Goal: Information Seeking & Learning: Learn about a topic

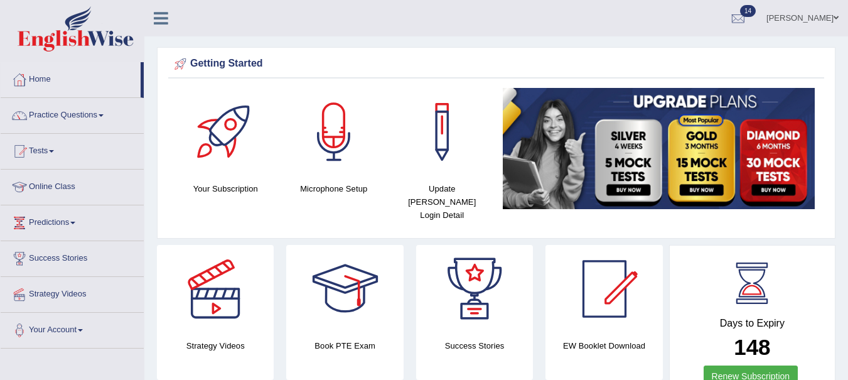
click at [92, 113] on link "Practice Questions" at bounding box center [72, 113] width 143 height 31
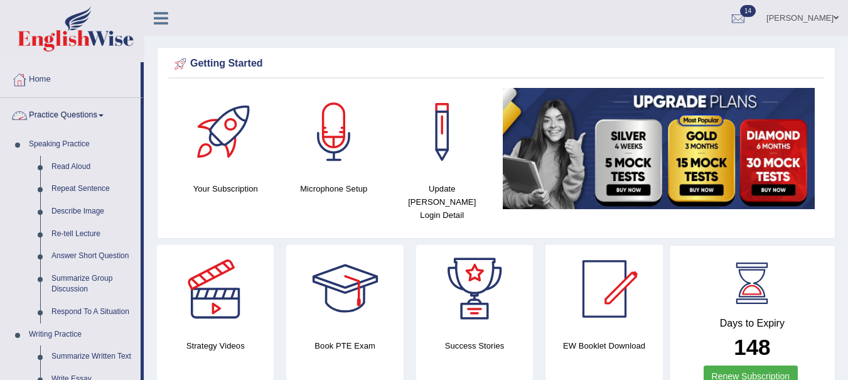
click at [79, 168] on link "Read Aloud" at bounding box center [93, 167] width 95 height 23
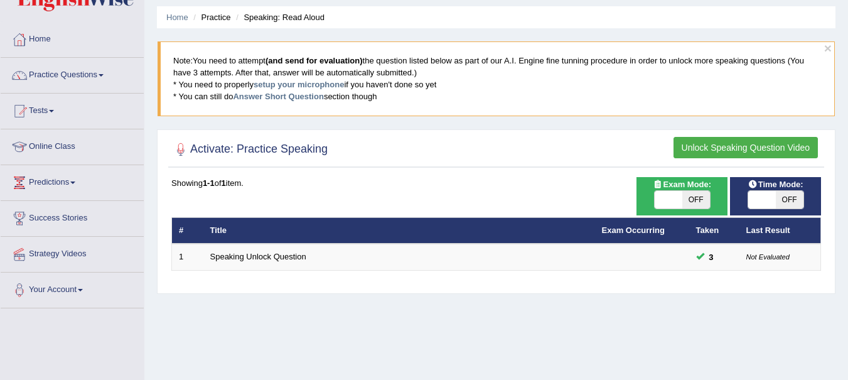
click at [695, 203] on span "OFF" at bounding box center [696, 200] width 28 height 18
checkbox input "true"
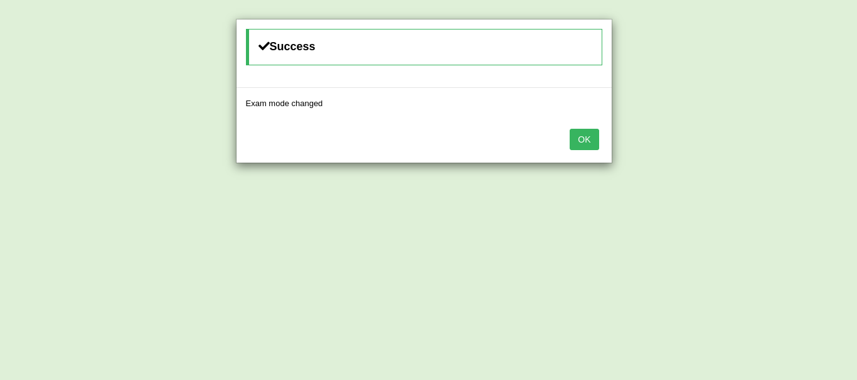
click at [574, 139] on button "OK" at bounding box center [584, 139] width 29 height 21
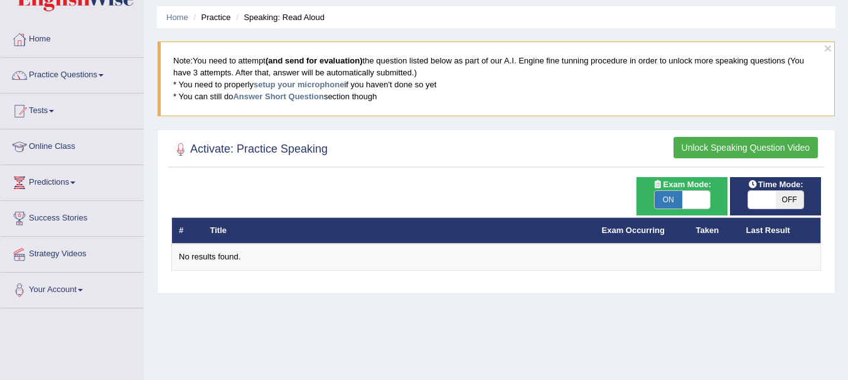
click at [793, 198] on span "OFF" at bounding box center [790, 200] width 28 height 18
checkbox input "true"
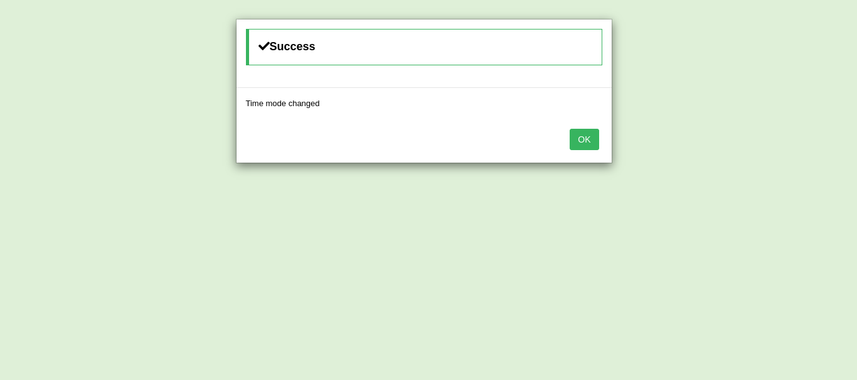
click at [574, 132] on button "OK" at bounding box center [584, 139] width 29 height 21
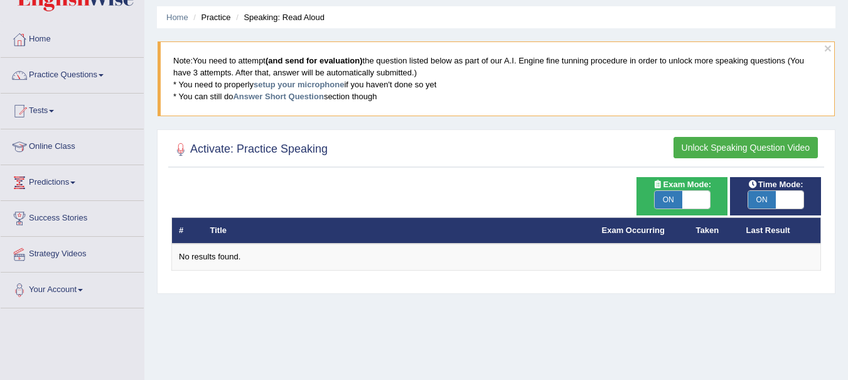
click at [670, 198] on span "ON" at bounding box center [669, 200] width 28 height 18
checkbox input "false"
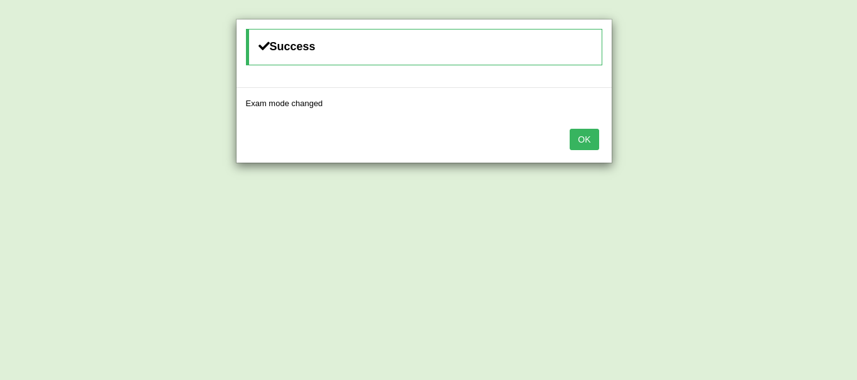
click at [587, 137] on button "OK" at bounding box center [584, 139] width 29 height 21
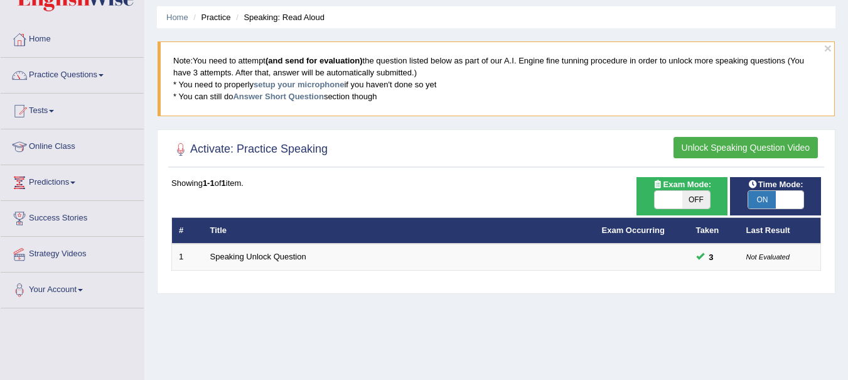
click at [767, 200] on span "ON" at bounding box center [762, 200] width 28 height 18
checkbox input "false"
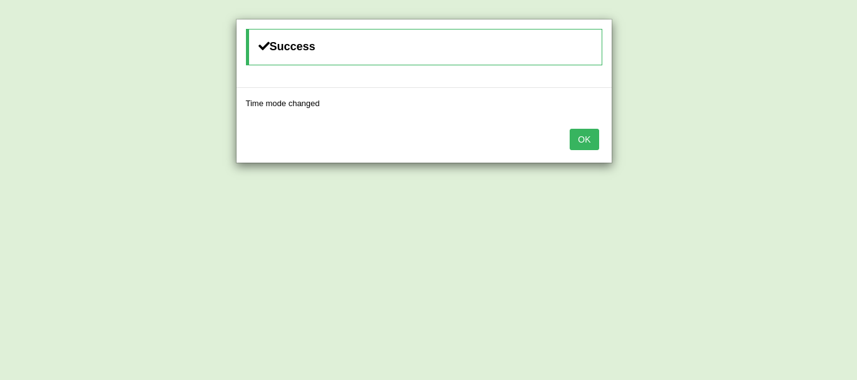
click at [577, 139] on button "OK" at bounding box center [584, 139] width 29 height 21
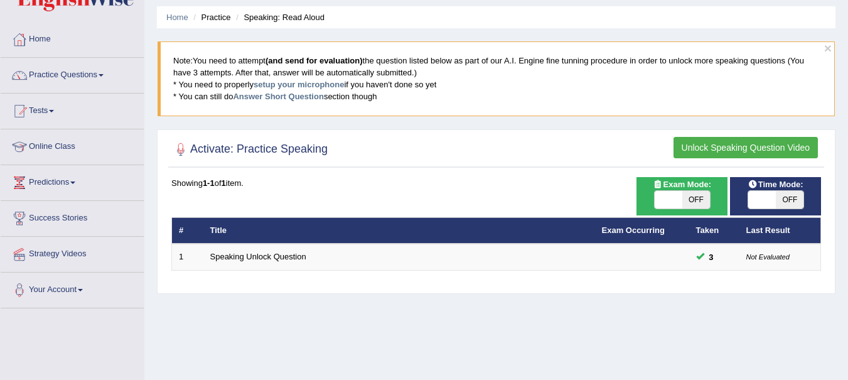
click at [267, 259] on link "Speaking Unlock Question" at bounding box center [258, 256] width 96 height 9
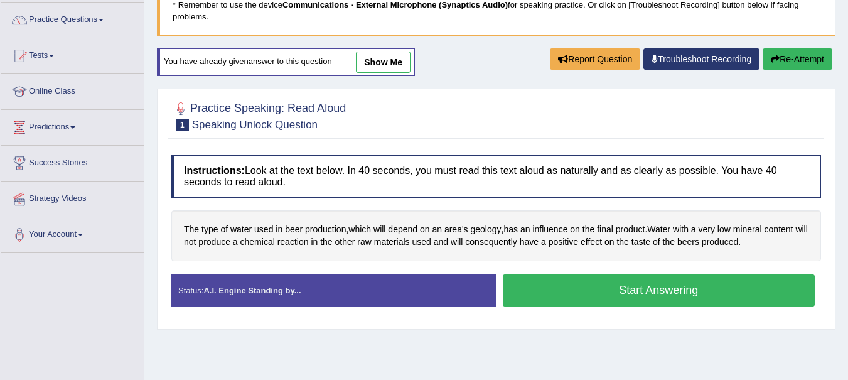
scroll to position [109, 0]
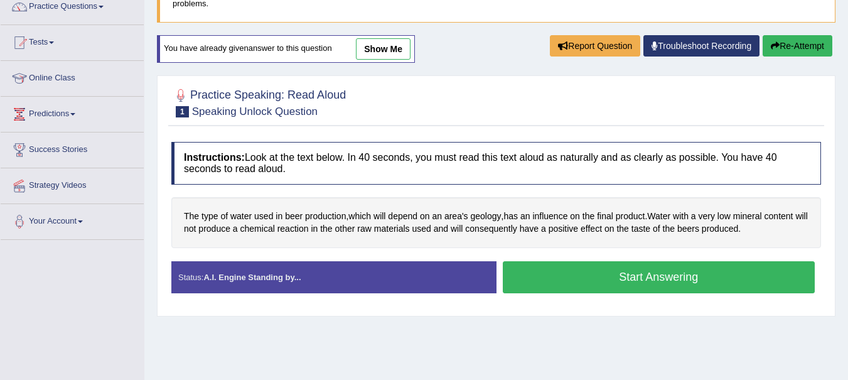
click at [692, 276] on button "Start Answering" at bounding box center [659, 277] width 313 height 32
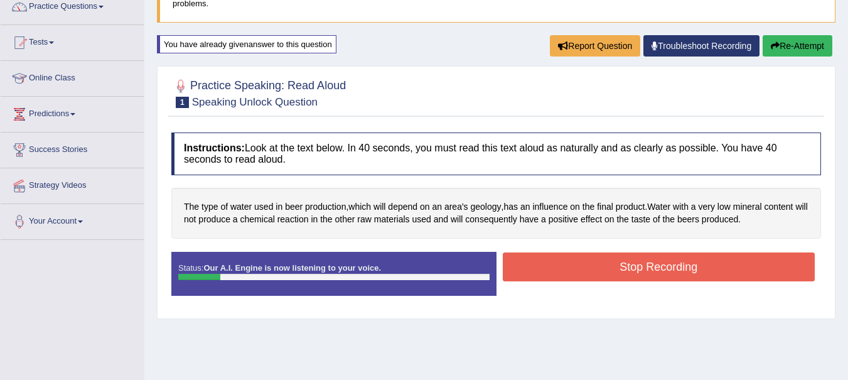
click at [715, 271] on button "Stop Recording" at bounding box center [659, 266] width 313 height 29
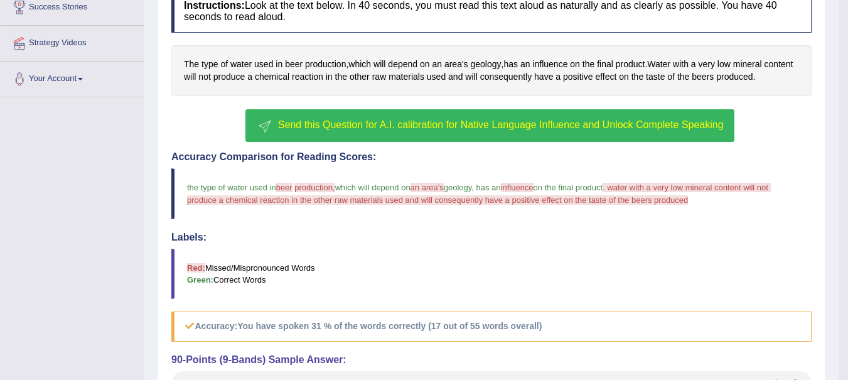
scroll to position [252, 0]
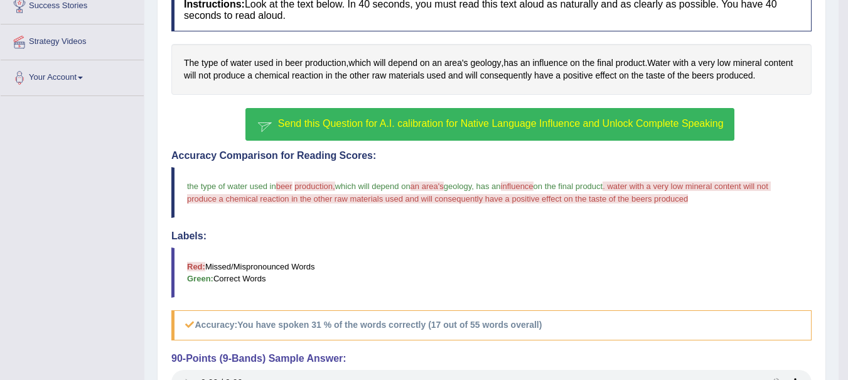
click at [609, 126] on span "Send this Question for A.I. calibration for Native Language Influence and Unloc…" at bounding box center [501, 123] width 446 height 11
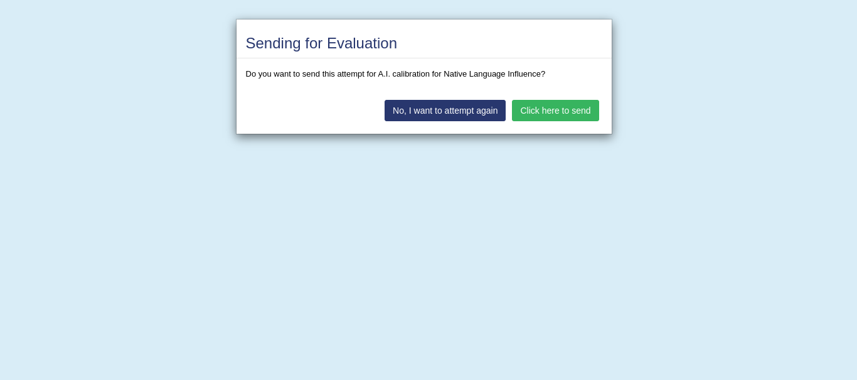
click at [568, 114] on button "Click here to send" at bounding box center [555, 110] width 87 height 21
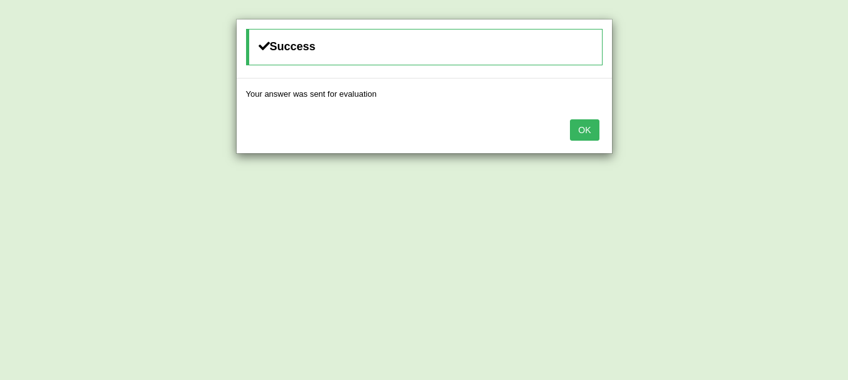
click at [592, 137] on button "OK" at bounding box center [584, 129] width 29 height 21
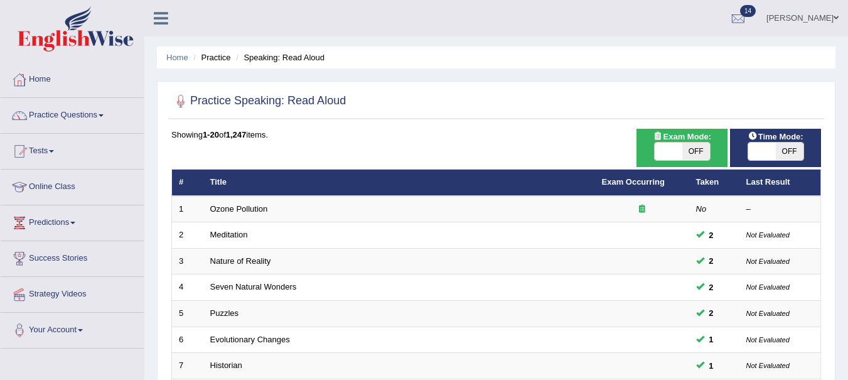
click at [699, 151] on span "OFF" at bounding box center [696, 151] width 28 height 18
checkbox input "true"
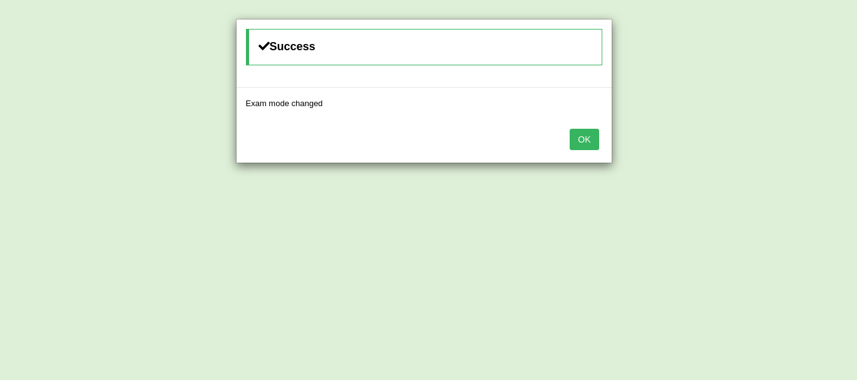
click at [583, 142] on button "OK" at bounding box center [584, 139] width 29 height 21
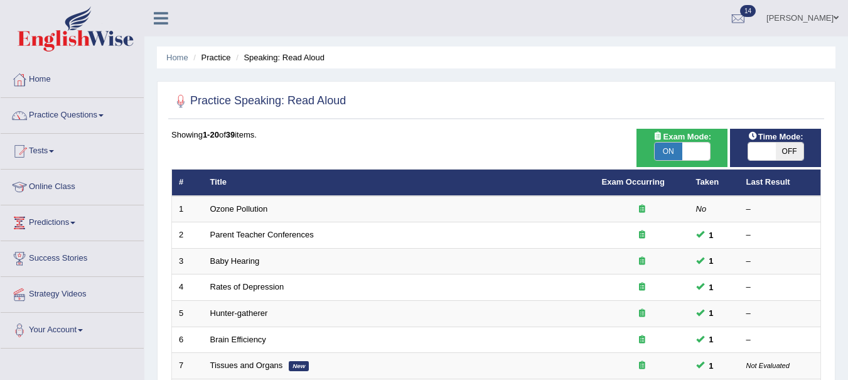
click at [790, 153] on span "OFF" at bounding box center [790, 151] width 28 height 18
checkbox input "true"
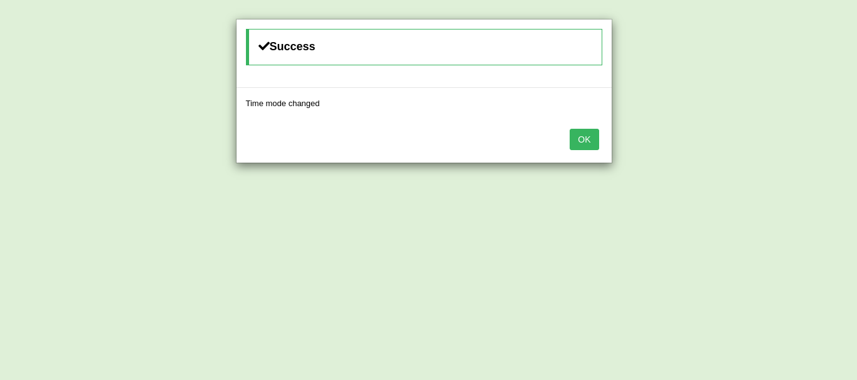
click at [584, 144] on button "OK" at bounding box center [584, 139] width 29 height 21
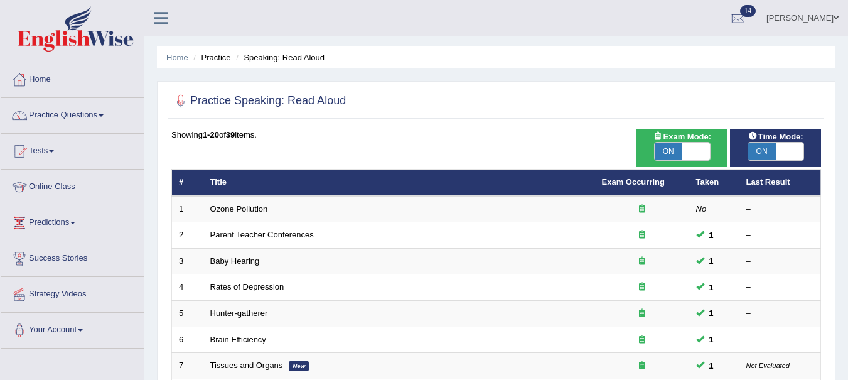
click at [237, 208] on link "Ozone Pollution" at bounding box center [239, 208] width 58 height 9
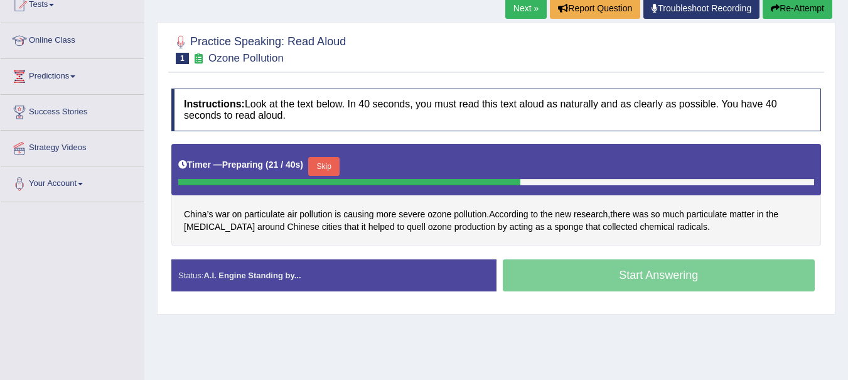
click at [328, 165] on button "Skip" at bounding box center [323, 166] width 31 height 19
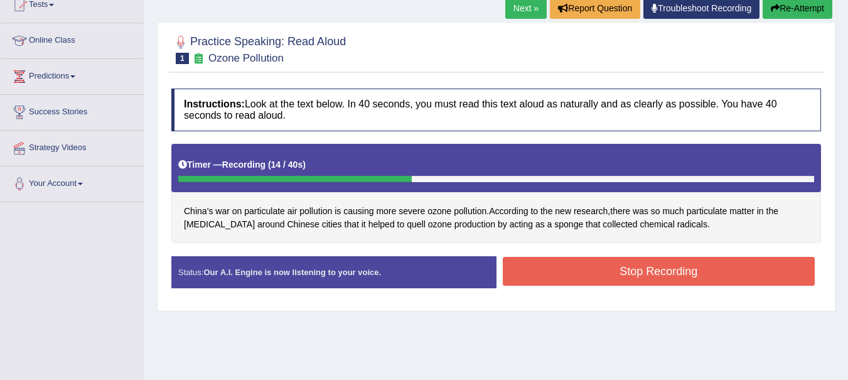
click at [648, 269] on button "Stop Recording" at bounding box center [659, 271] width 313 height 29
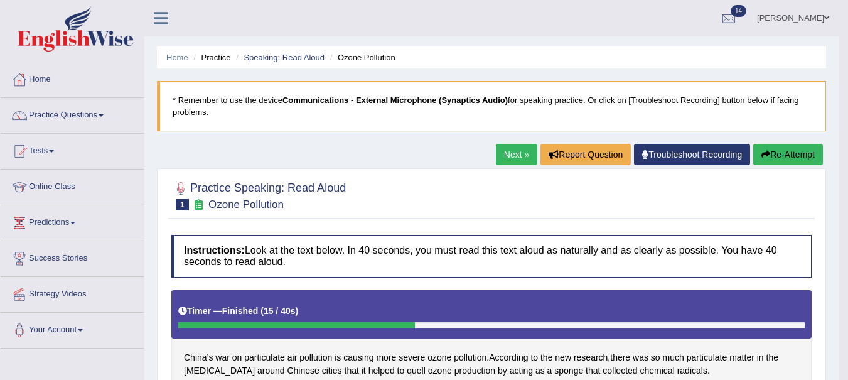
click at [768, 154] on button "Re-Attempt" at bounding box center [788, 154] width 70 height 21
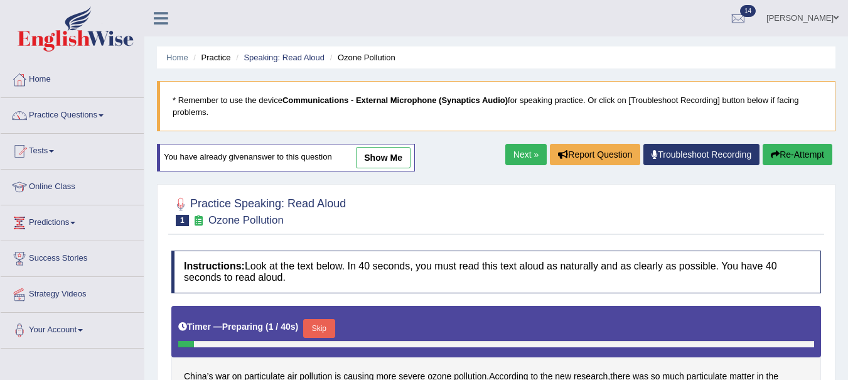
click at [299, 59] on link "Speaking: Read Aloud" at bounding box center [284, 57] width 81 height 9
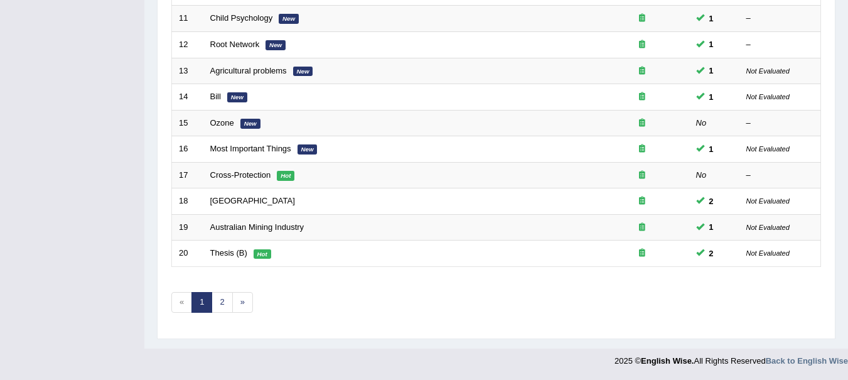
click at [224, 124] on link "Ozone" at bounding box center [222, 122] width 24 height 9
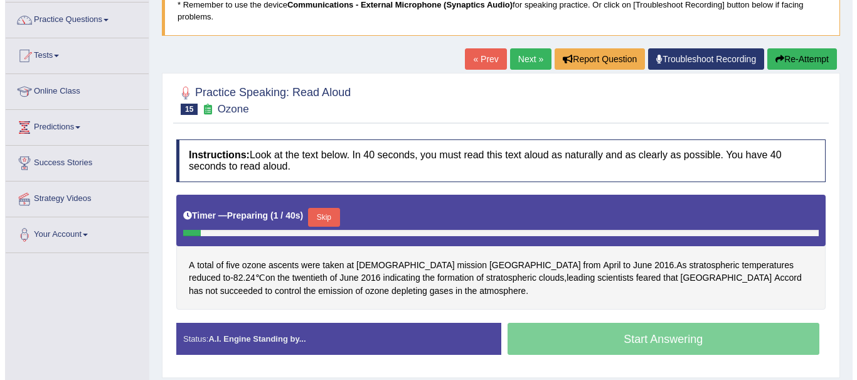
scroll to position [112, 0]
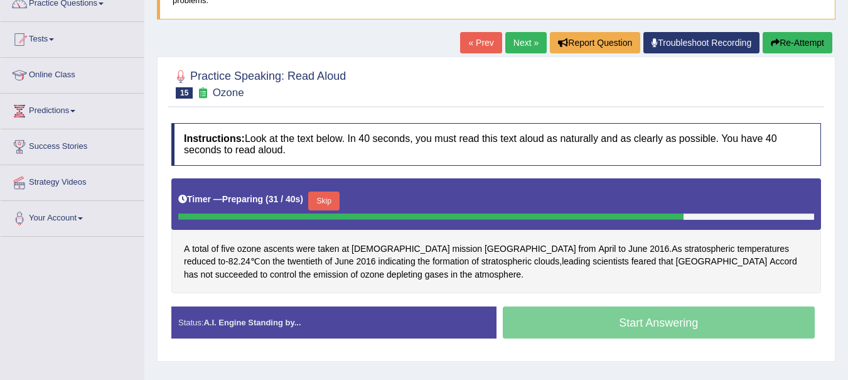
click at [331, 201] on button "Skip" at bounding box center [323, 200] width 31 height 19
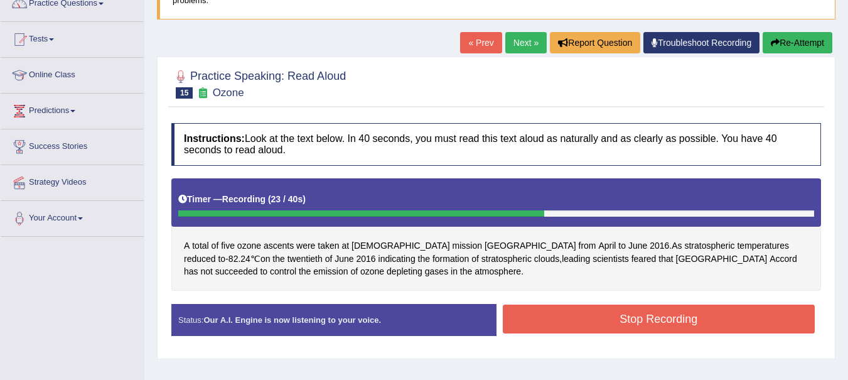
click at [716, 320] on button "Stop Recording" at bounding box center [659, 318] width 313 height 29
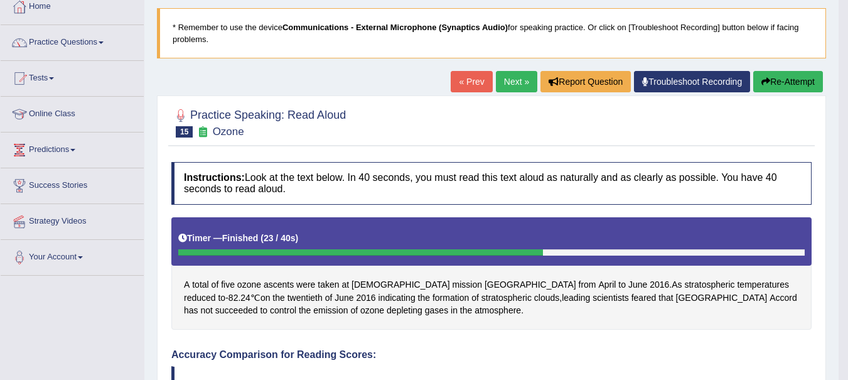
scroll to position [48, 0]
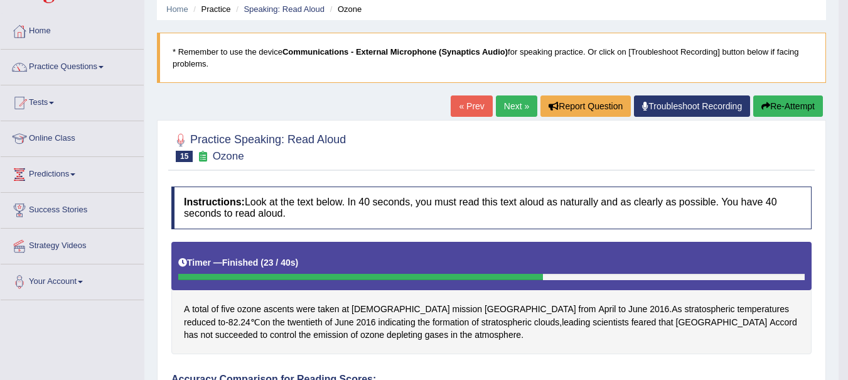
click at [520, 102] on link "Next »" at bounding box center [516, 105] width 41 height 21
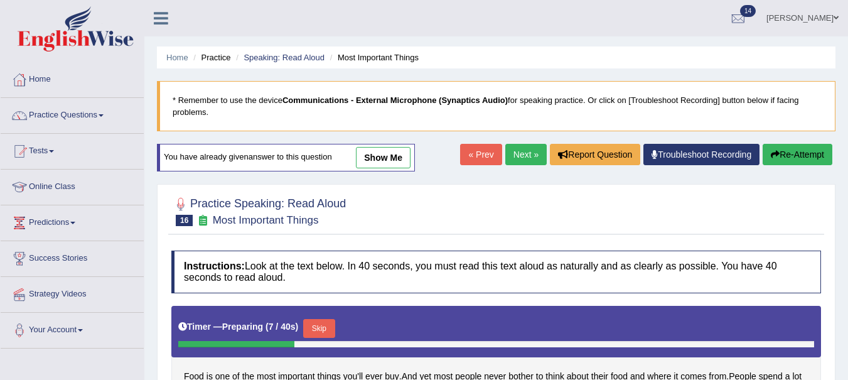
click at [292, 58] on link "Speaking: Read Aloud" at bounding box center [284, 57] width 81 height 9
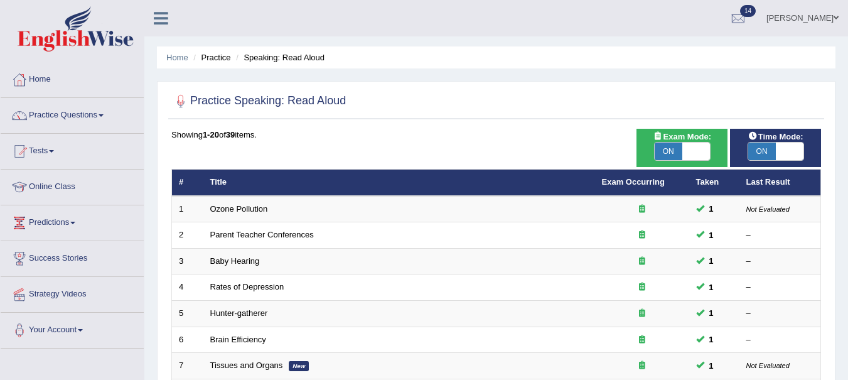
click at [313, 61] on li "Speaking: Read Aloud" at bounding box center [279, 57] width 92 height 12
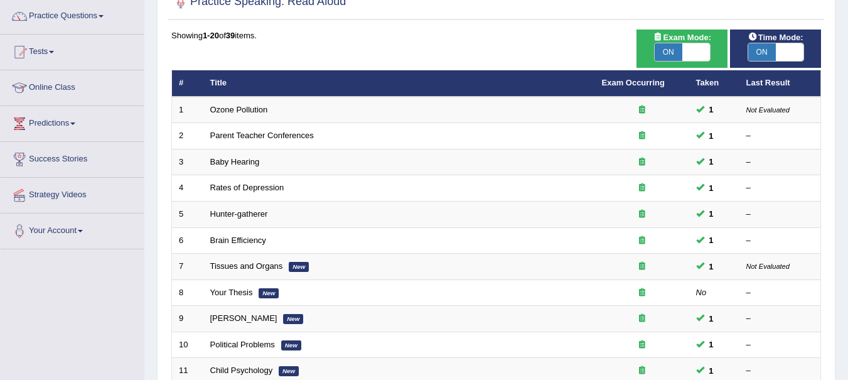
scroll to position [451, 0]
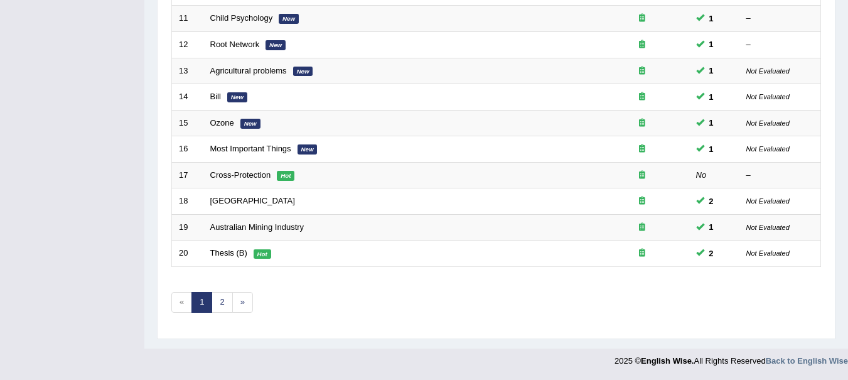
click at [228, 176] on link "Cross-Protection" at bounding box center [240, 174] width 61 height 9
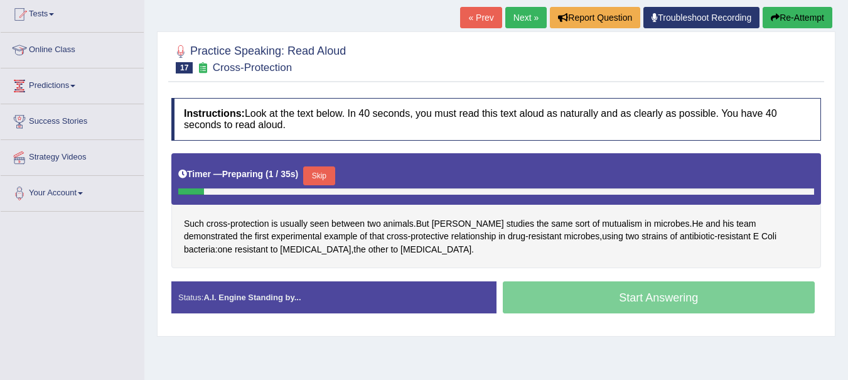
scroll to position [139, 0]
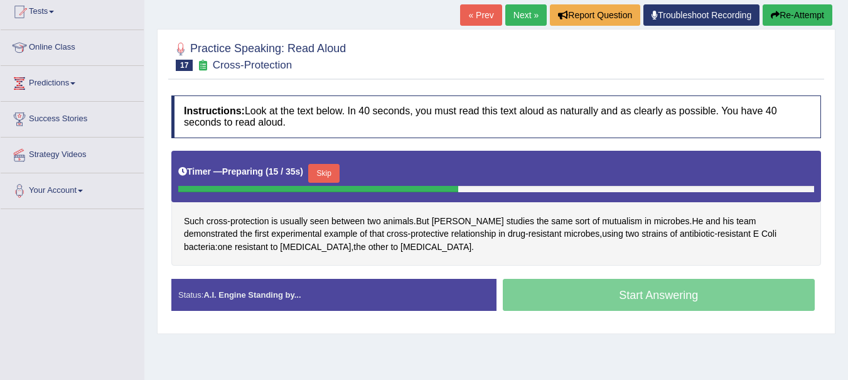
click at [328, 173] on button "Skip" at bounding box center [323, 173] width 31 height 19
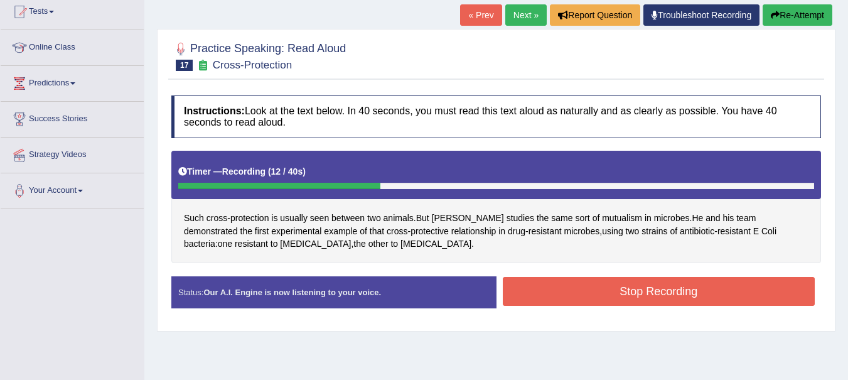
click at [718, 294] on button "Stop Recording" at bounding box center [659, 291] width 313 height 29
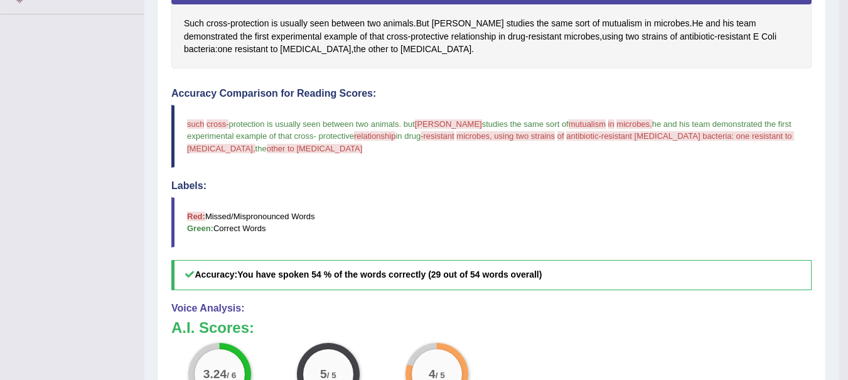
scroll to position [332, 0]
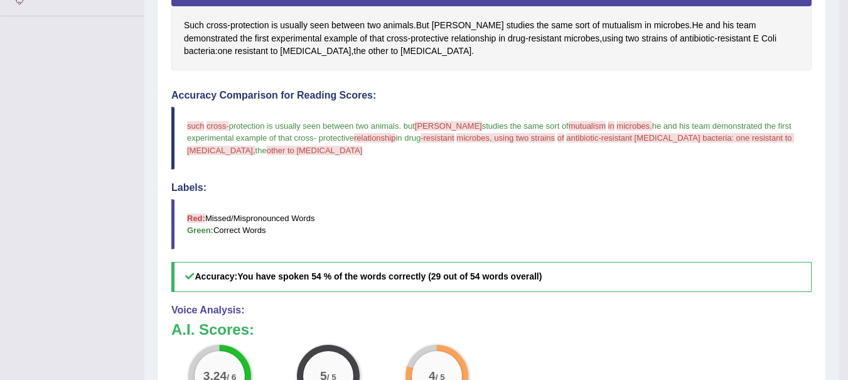
click at [434, 125] on span "gore" at bounding box center [448, 125] width 67 height 9
click at [432, 124] on span "gore" at bounding box center [448, 125] width 67 height 9
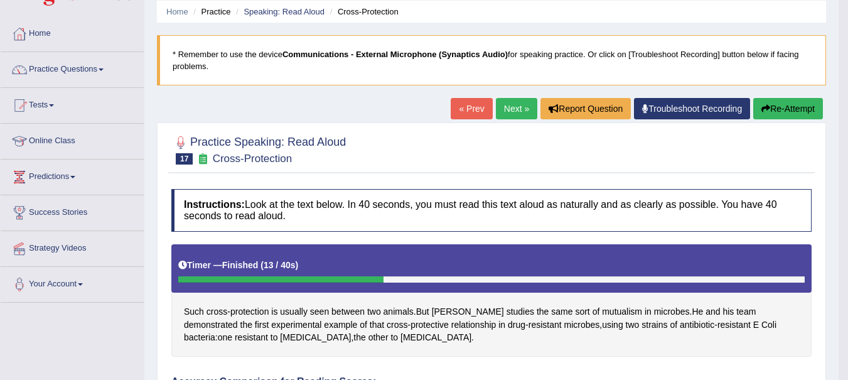
scroll to position [0, 0]
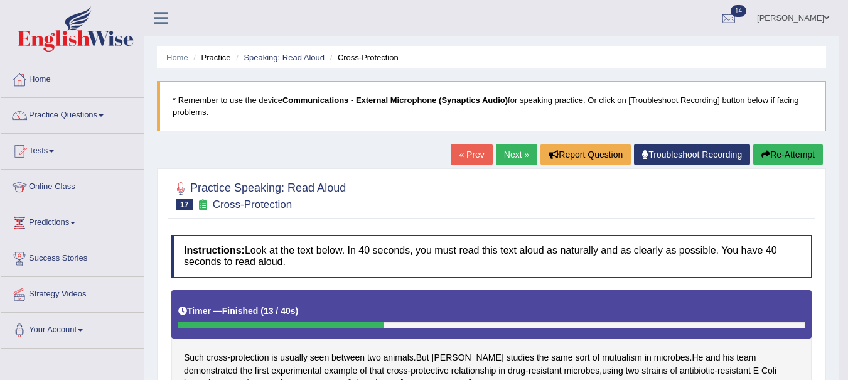
click at [181, 58] on link "Home" at bounding box center [177, 57] width 22 height 9
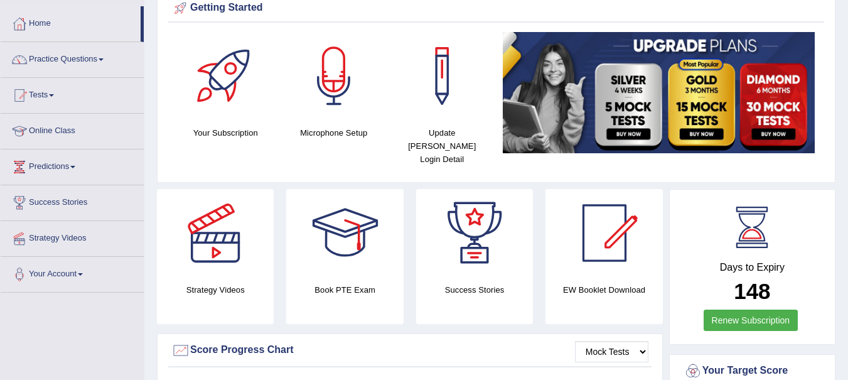
click at [50, 55] on link "Practice Questions" at bounding box center [72, 57] width 143 height 31
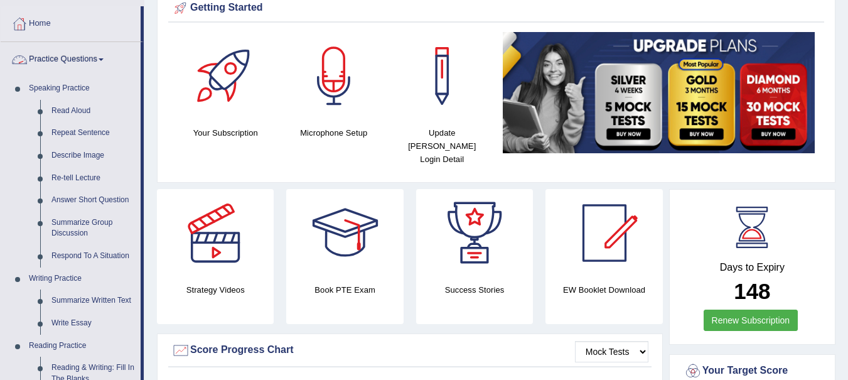
click at [76, 130] on link "Repeat Sentence" at bounding box center [93, 133] width 95 height 23
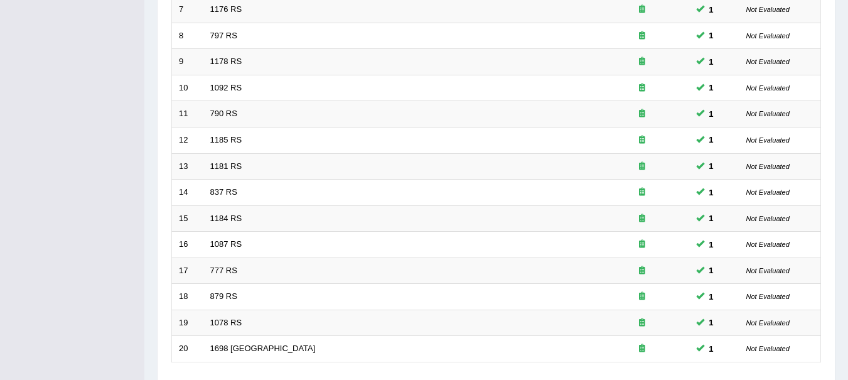
scroll to position [451, 0]
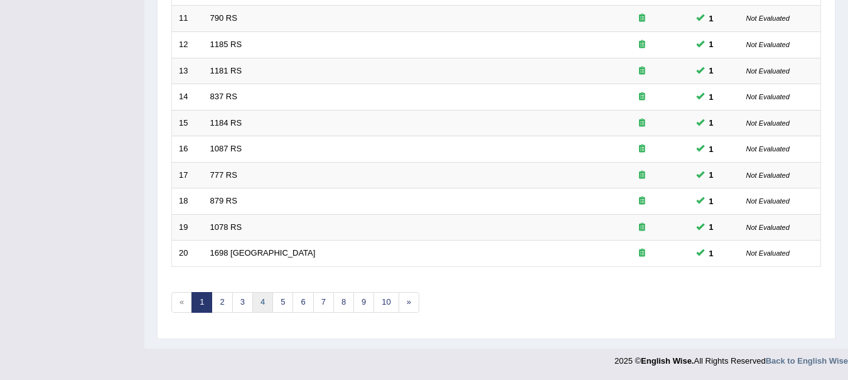
click at [267, 308] on link "4" at bounding box center [262, 302] width 21 height 21
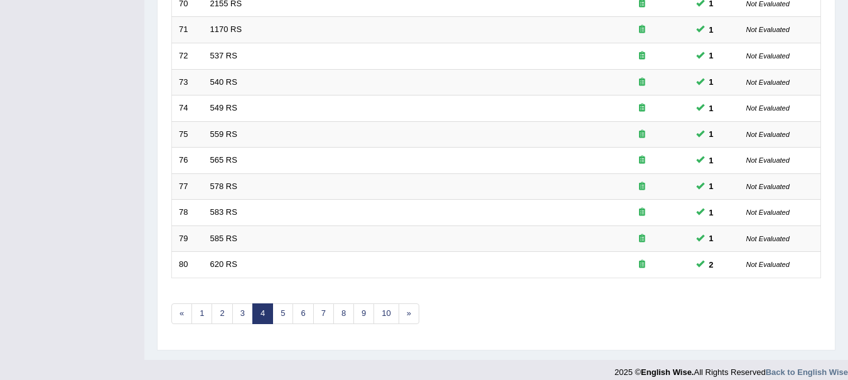
scroll to position [447, 0]
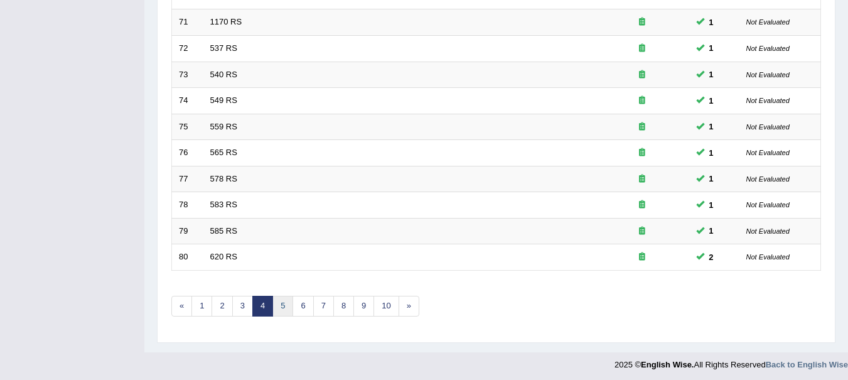
click at [283, 306] on link "5" at bounding box center [282, 306] width 21 height 21
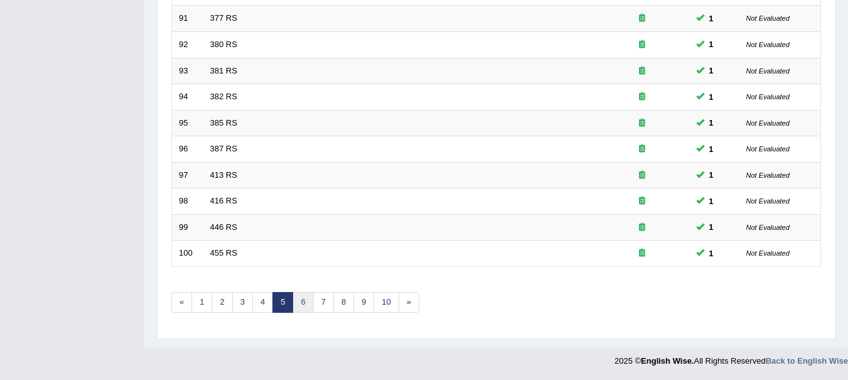
click at [304, 311] on link "6" at bounding box center [302, 302] width 21 height 21
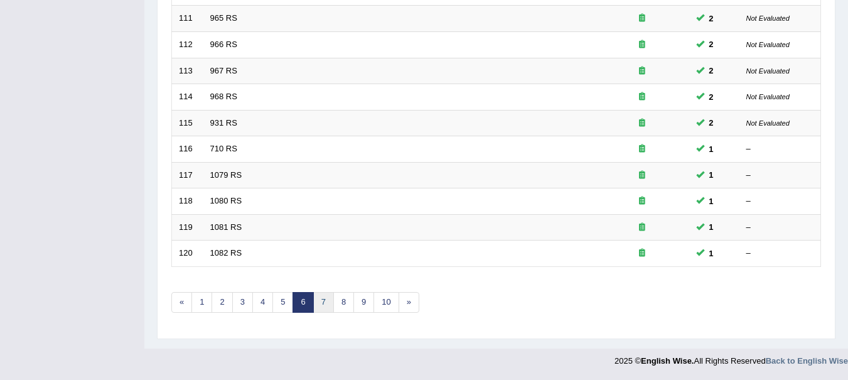
click at [323, 302] on link "7" at bounding box center [323, 302] width 21 height 21
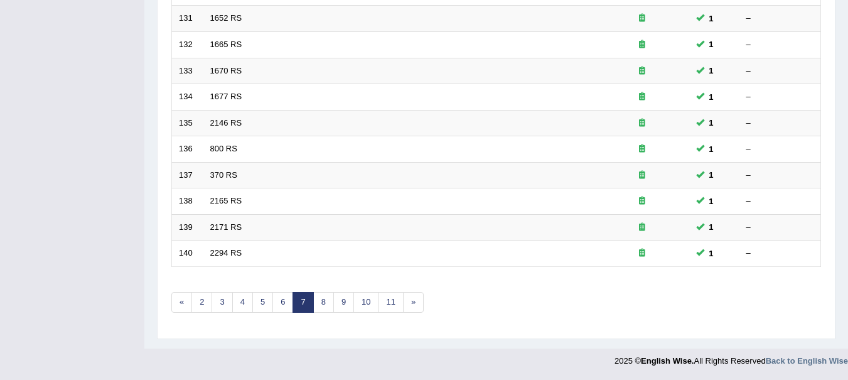
scroll to position [451, 0]
click at [326, 312] on link "8" at bounding box center [323, 302] width 21 height 21
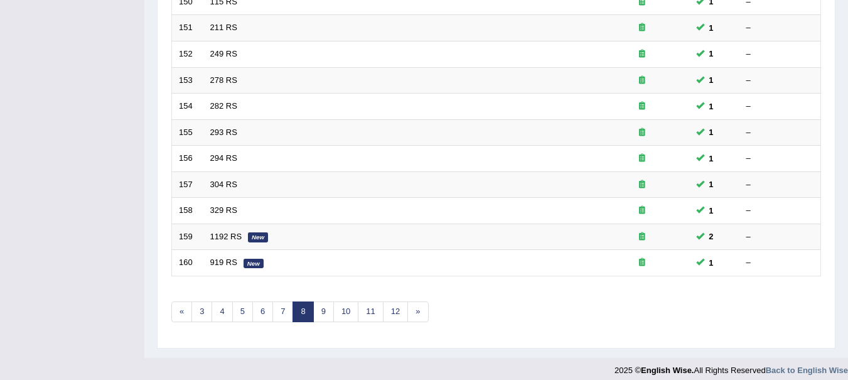
scroll to position [444, 0]
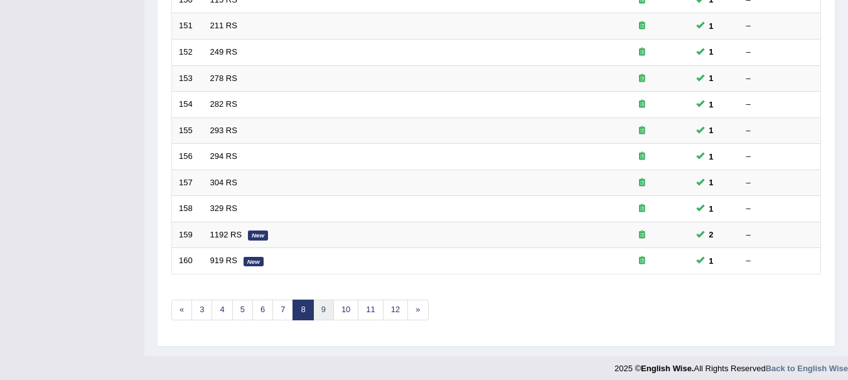
click at [323, 309] on link "9" at bounding box center [323, 309] width 21 height 21
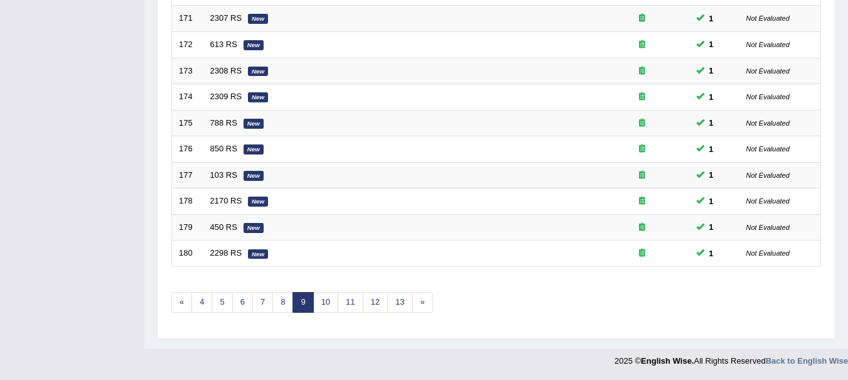
scroll to position [451, 0]
click at [335, 306] on link "10" at bounding box center [325, 302] width 25 height 21
